Goal: Task Accomplishment & Management: Complete application form

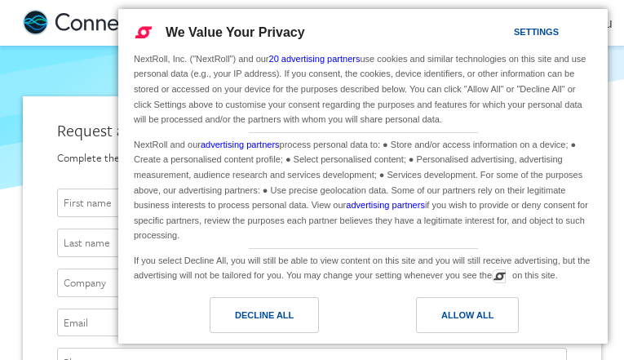
type input "[EMAIL_ADDRESS][DOMAIN_NAME]"
type input "doGsmBHnuA"
type input "UcCTOolFvGUFst"
type input "WJFuiOCxEcuvfO"
type input "QFDmmfByLittt"
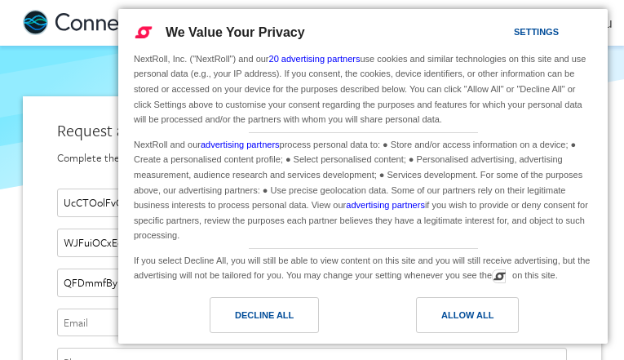
type input "[EMAIL_ADDRESS][DOMAIN_NAME]"
type input "8514629193"
